Goal: Information Seeking & Learning: Learn about a topic

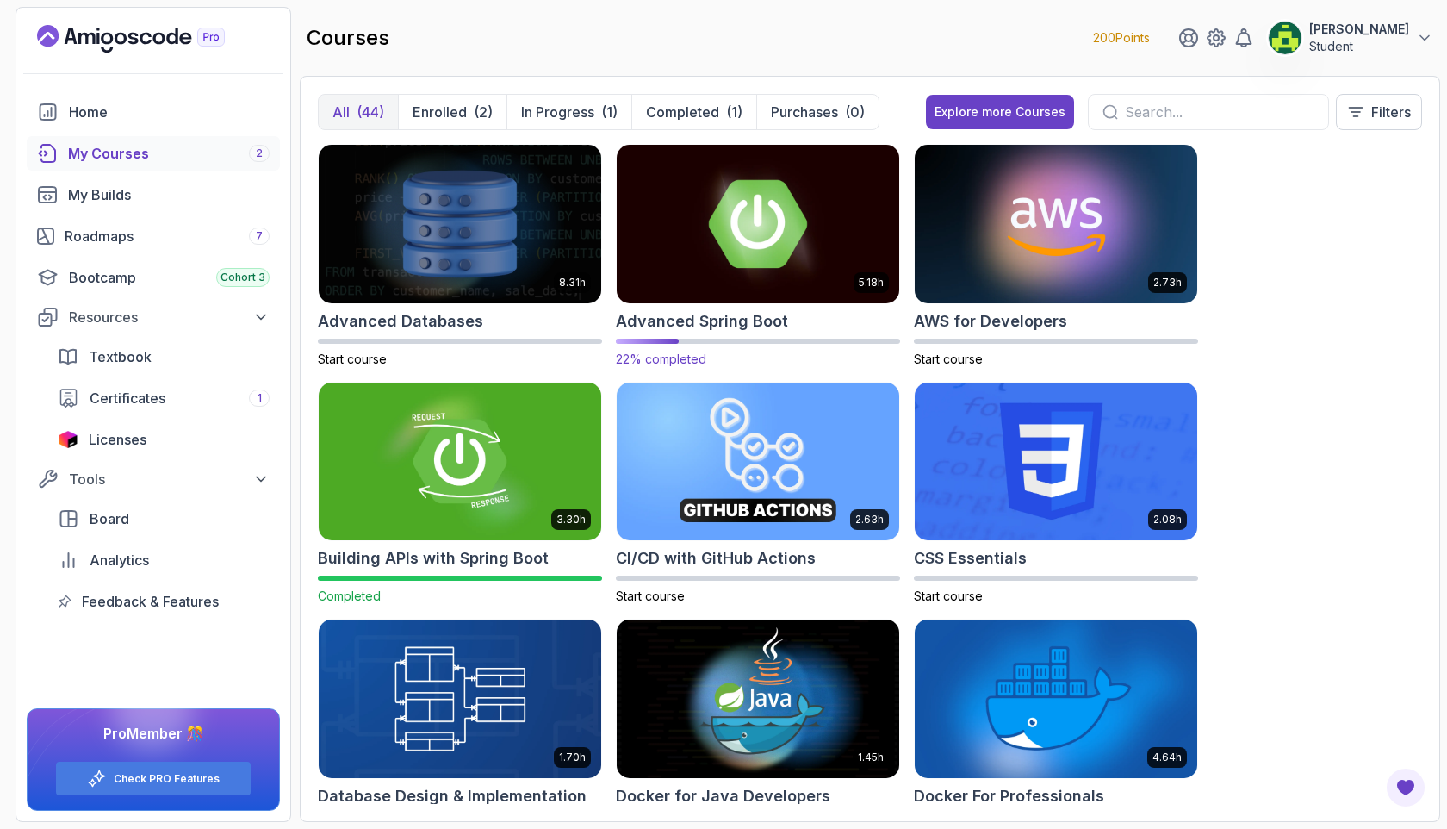
click at [817, 220] on img at bounding box center [758, 223] width 296 height 166
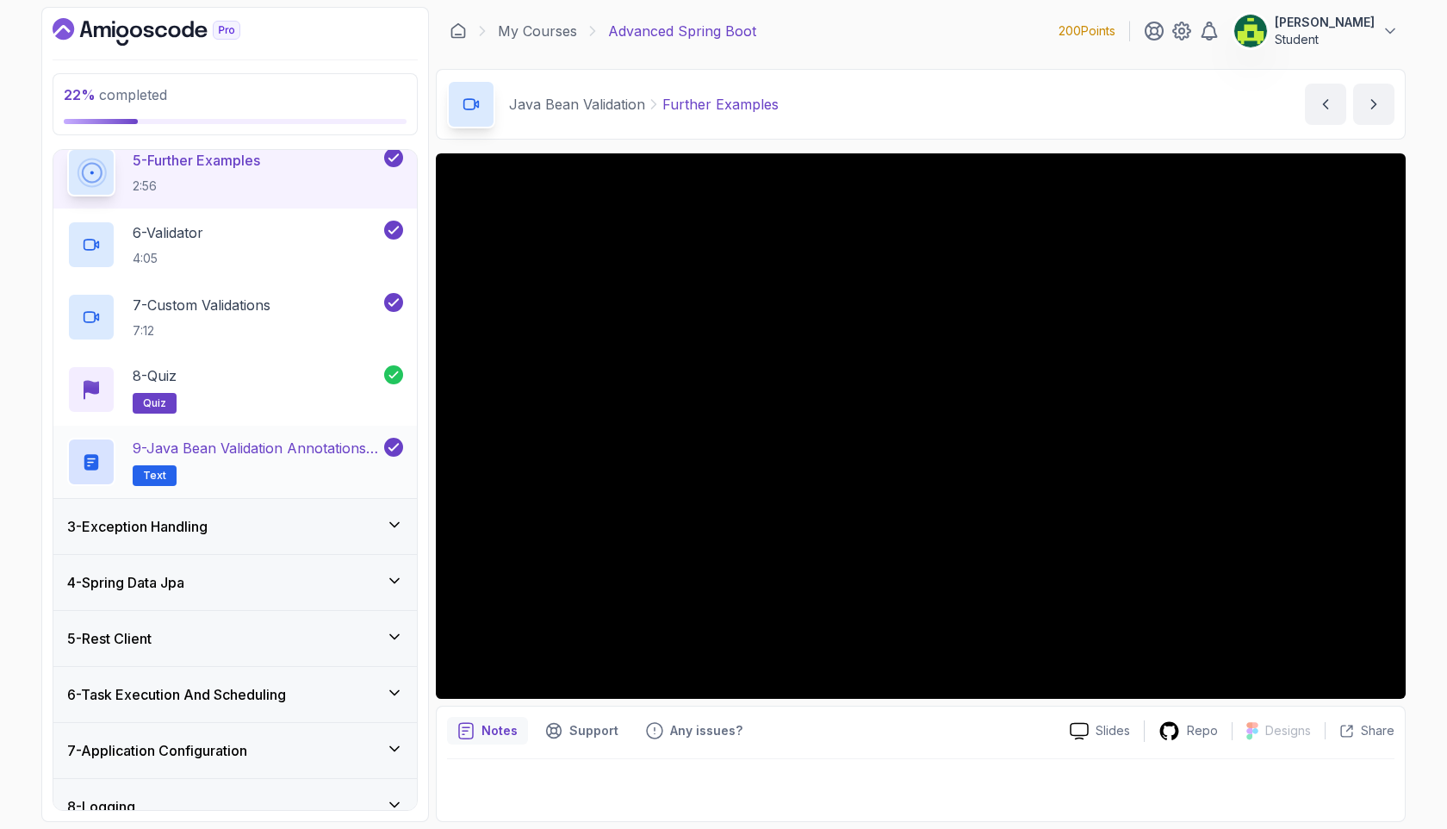
scroll to position [563, 0]
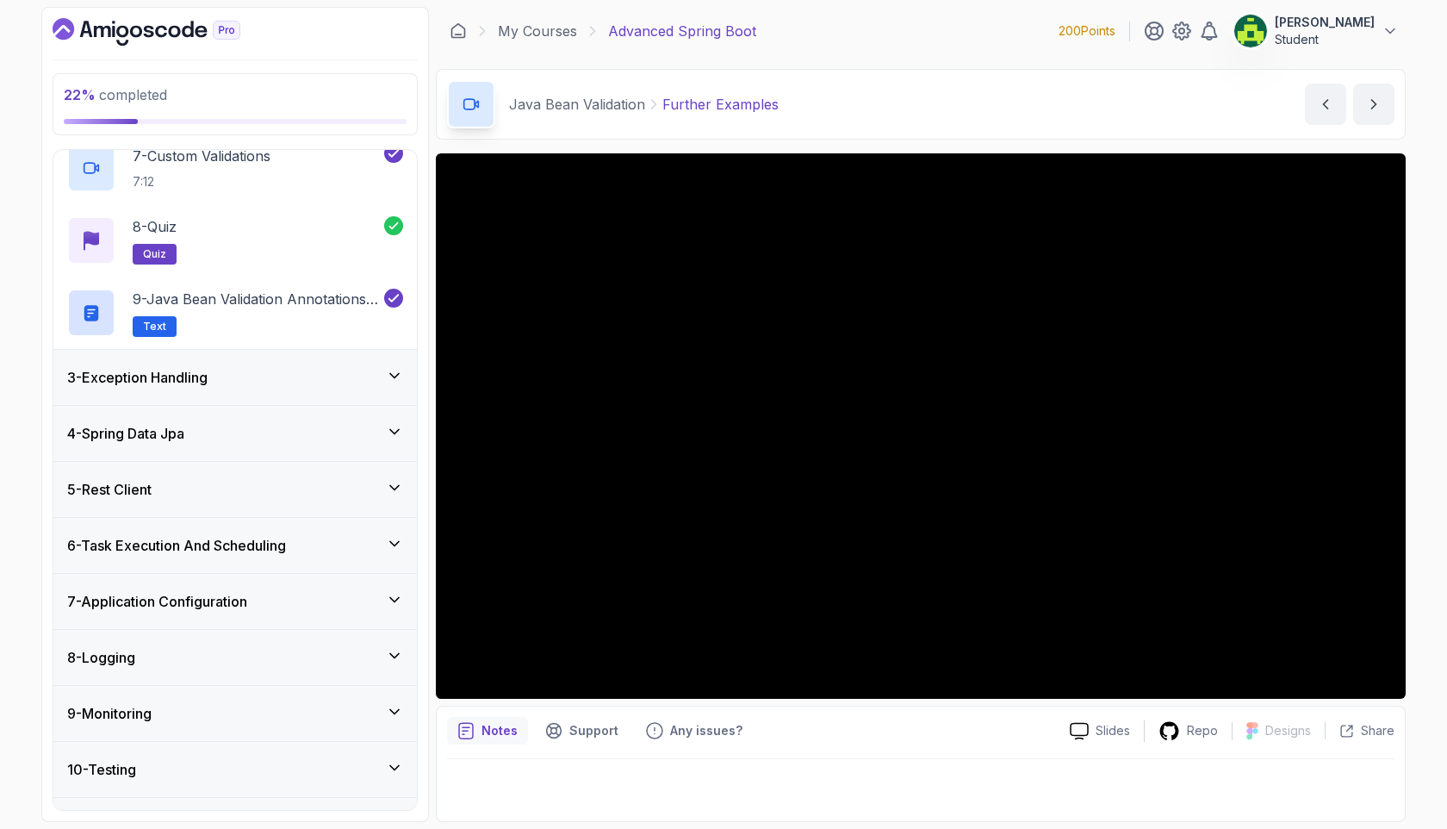
click at [316, 379] on div "3 - Exception Handling" at bounding box center [235, 377] width 336 height 21
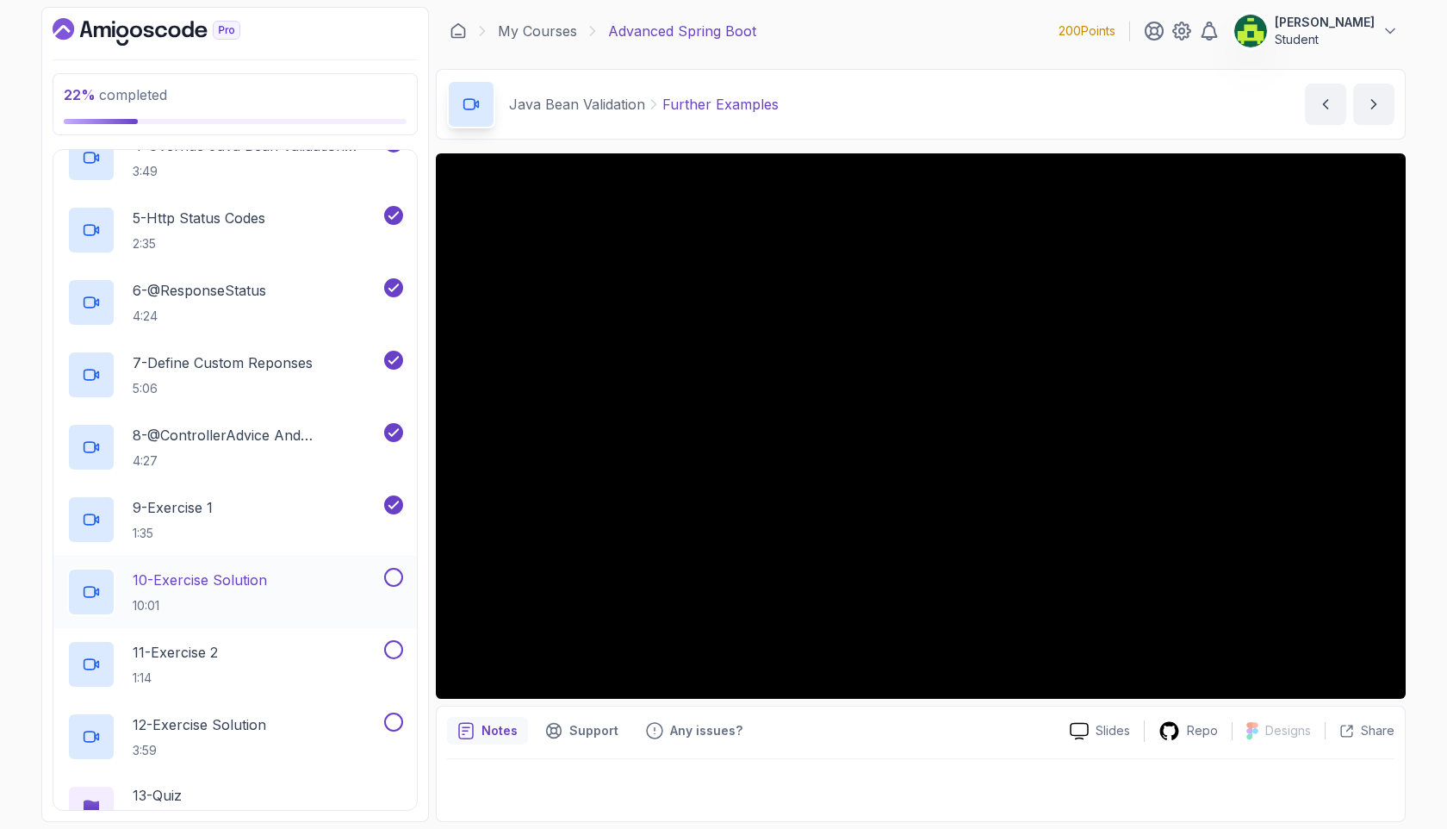
scroll to position [447, 0]
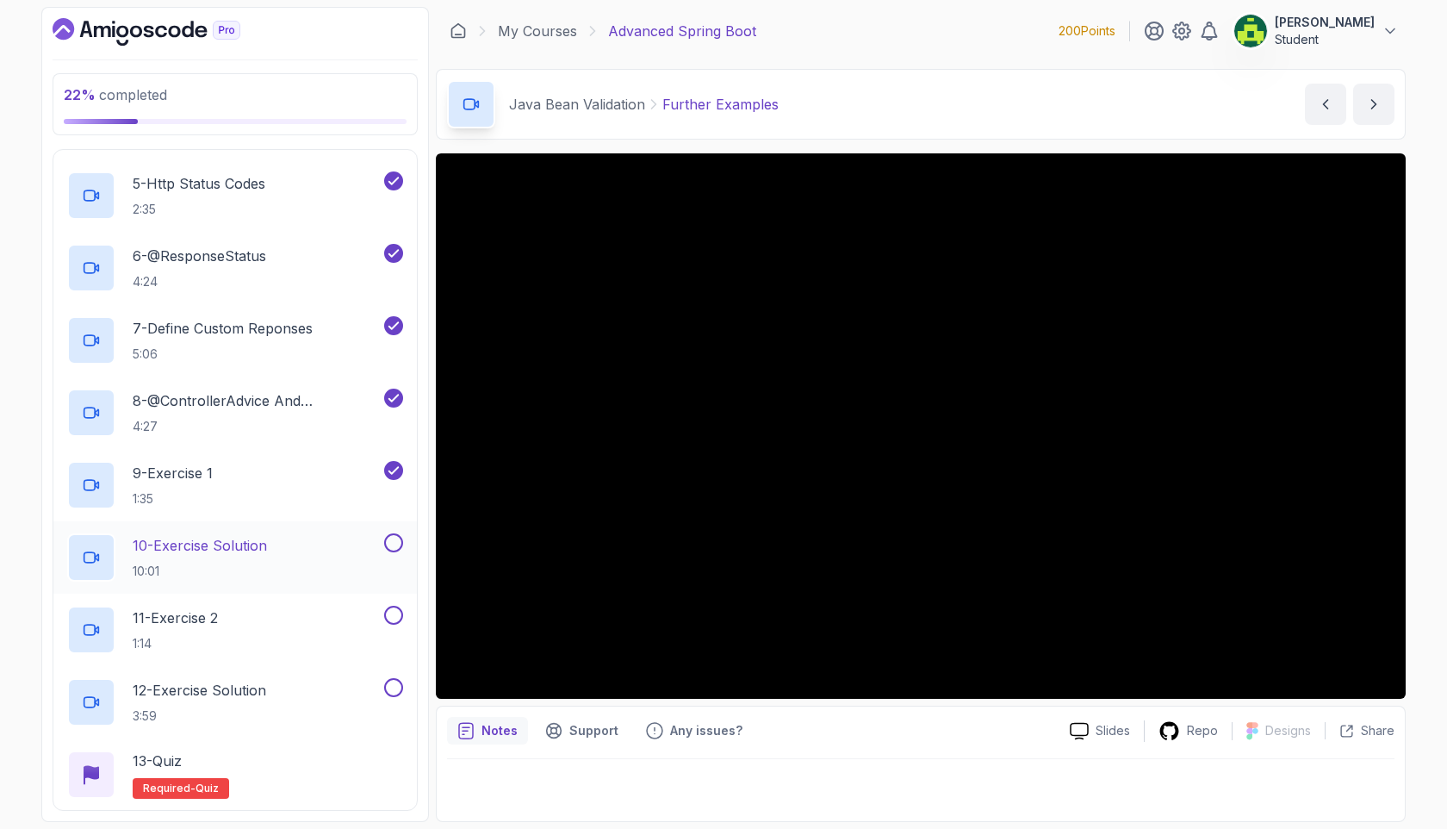
click at [314, 547] on div "10 - Exercise Solution 10:01" at bounding box center [224, 557] width 314 height 48
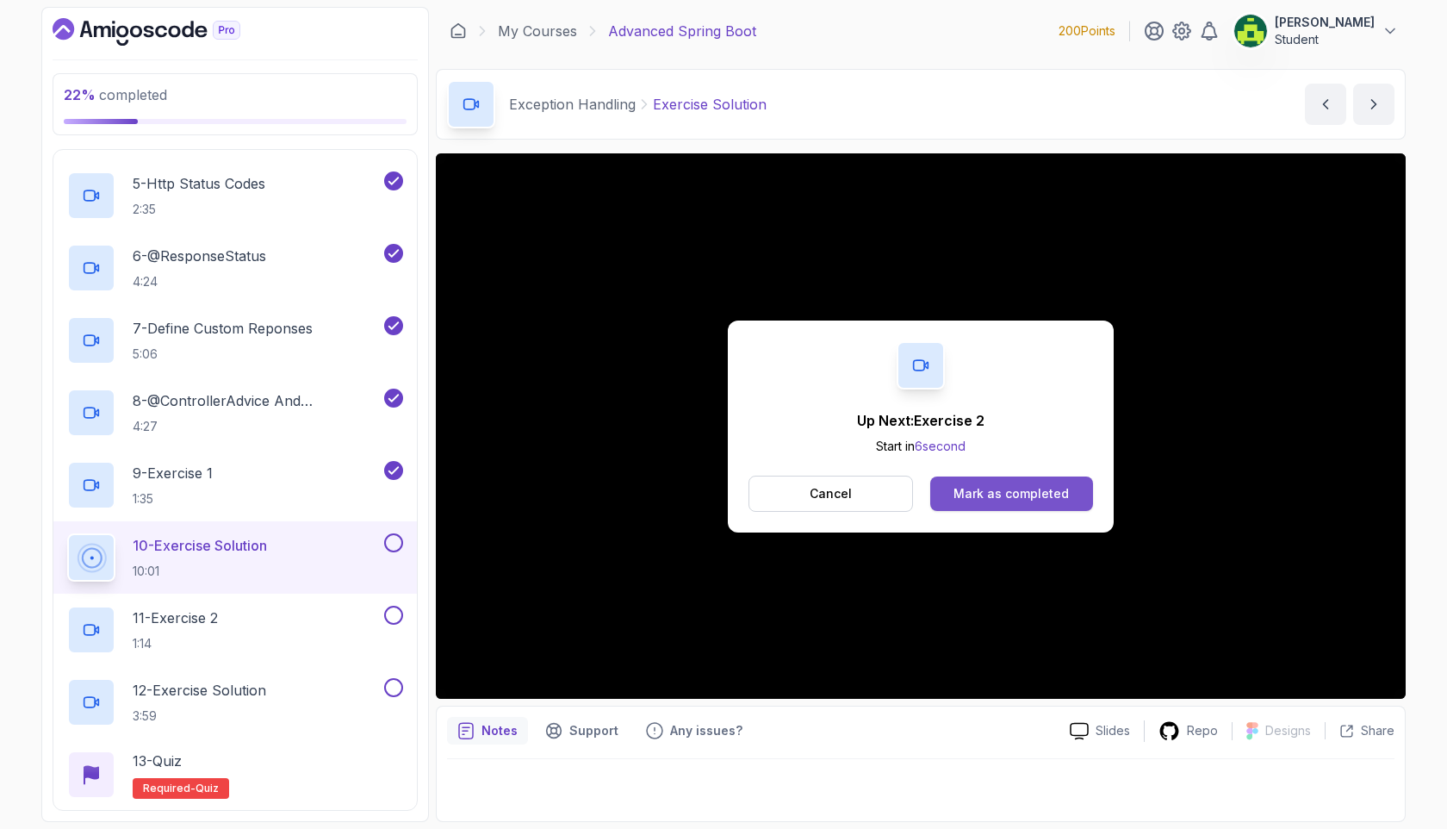
click at [1006, 491] on div "Mark as completed" at bounding box center [1011, 493] width 115 height 17
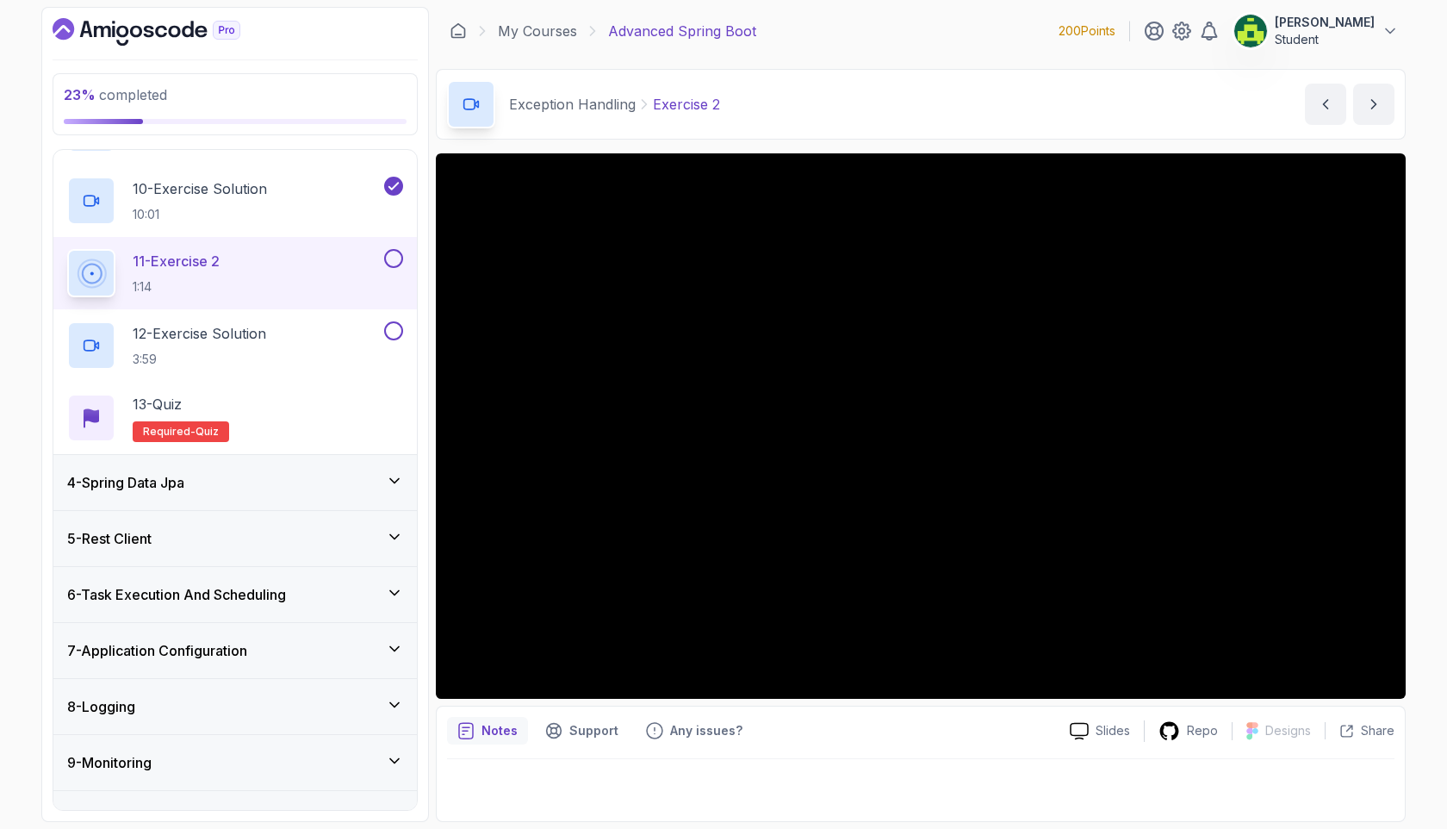
scroll to position [300, 0]
